Goal: Check status: Check status

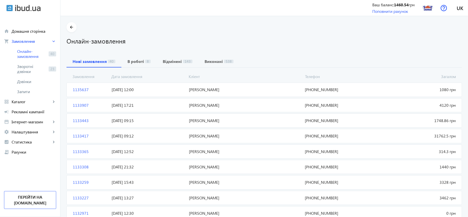
click at [72, 88] on span "1135637" at bounding box center [90, 90] width 39 height 6
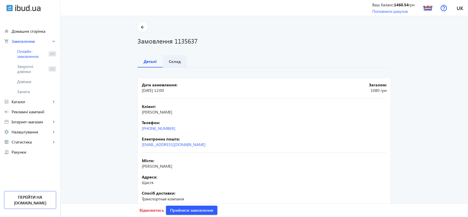
click at [173, 63] on b "Склад" at bounding box center [175, 61] width 12 height 4
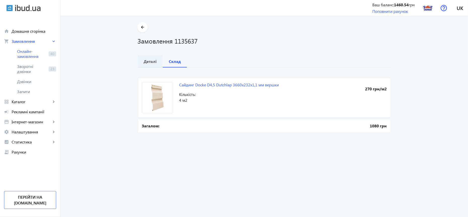
click at [149, 61] on b "Деталі" at bounding box center [150, 61] width 13 height 4
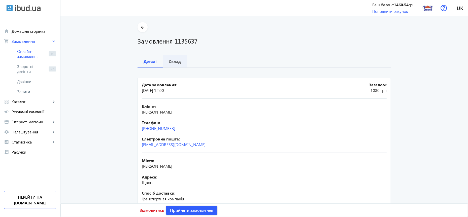
click at [175, 60] on b "Склад" at bounding box center [175, 61] width 12 height 4
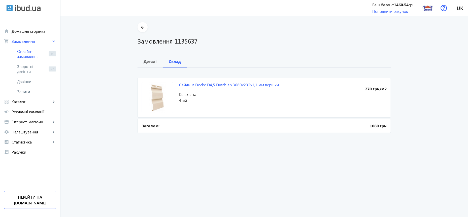
click at [155, 105] on img at bounding box center [157, 97] width 31 height 31
click at [153, 99] on img at bounding box center [157, 97] width 31 height 31
click at [155, 96] on img at bounding box center [157, 97] width 31 height 31
click at [190, 84] on link "Сайдинг Docke D4,5 Dutchlap 3660х232х1,1 мм вершки" at bounding box center [229, 84] width 100 height 5
